Goal: Task Accomplishment & Management: Use online tool/utility

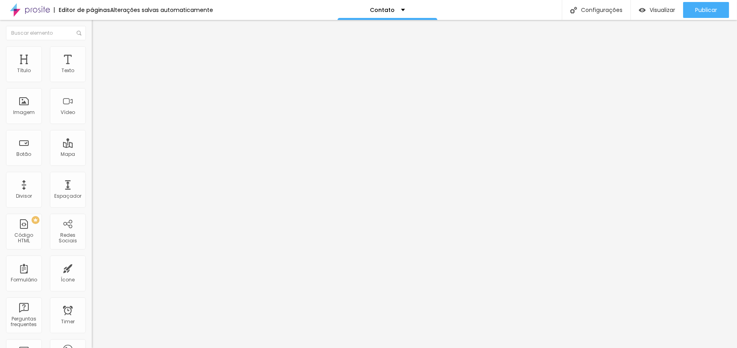
click at [92, 54] on li "Avançado" at bounding box center [138, 58] width 92 height 8
click at [92, 46] on li "Conteúdo" at bounding box center [138, 42] width 92 height 8
click at [92, 80] on span at bounding box center [94, 83] width 5 height 7
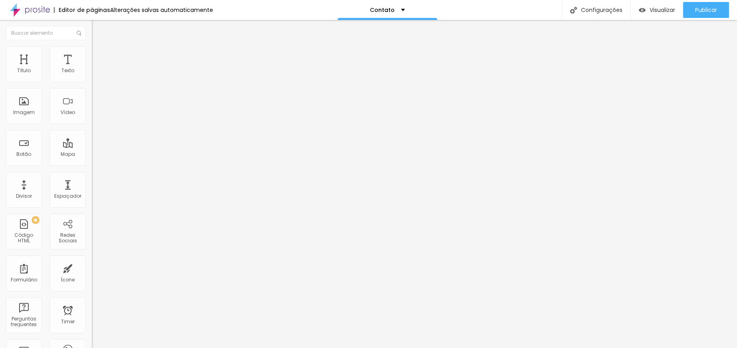
click at [92, 81] on img at bounding box center [94, 83] width 5 height 5
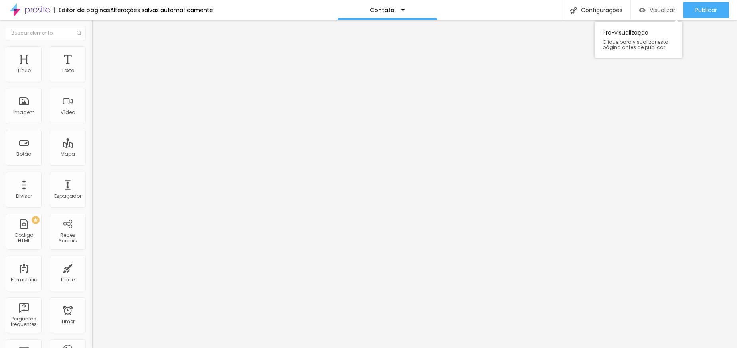
click at [665, 12] on span "Visualizar" at bounding box center [662, 10] width 26 height 6
